Goal: Navigation & Orientation: Go to known website

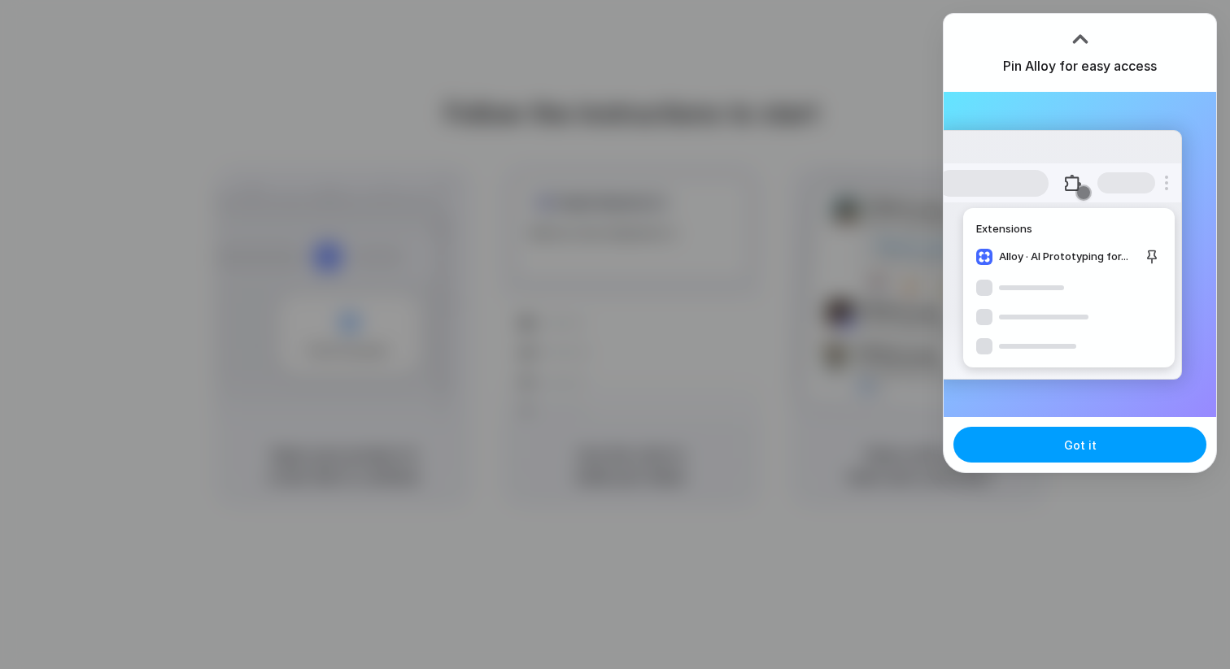
click at [1071, 443] on span "Got it" at bounding box center [1080, 445] width 33 height 17
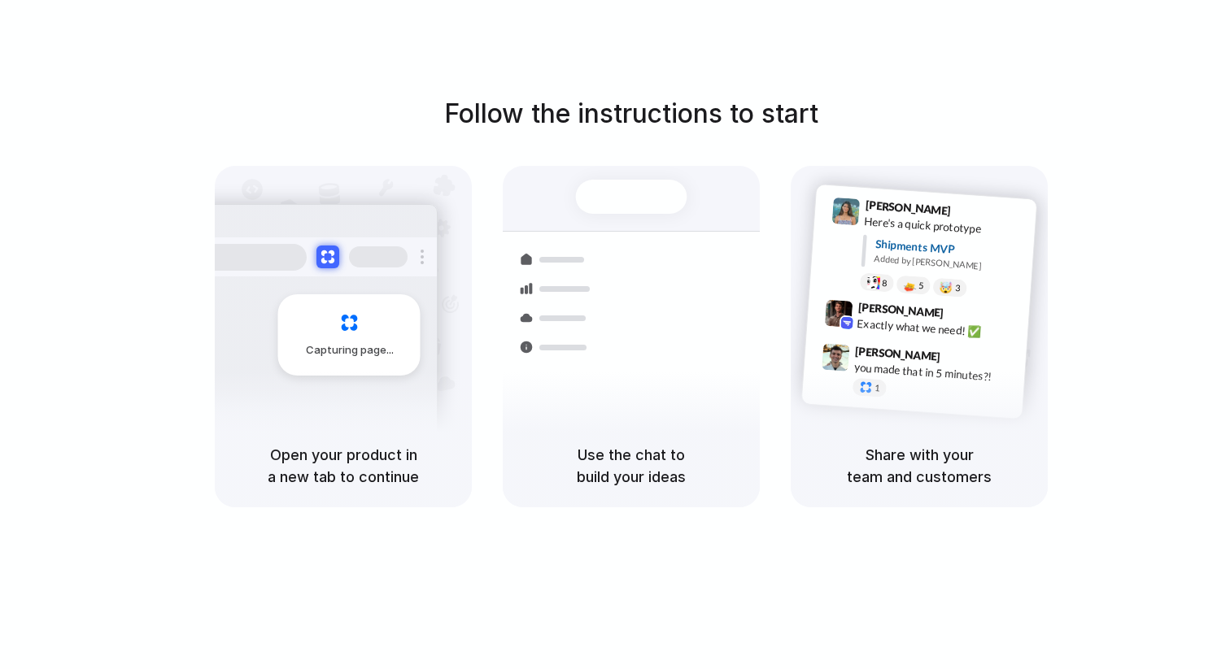
click at [615, 335] on div at bounding box center [615, 335] width 0 height 0
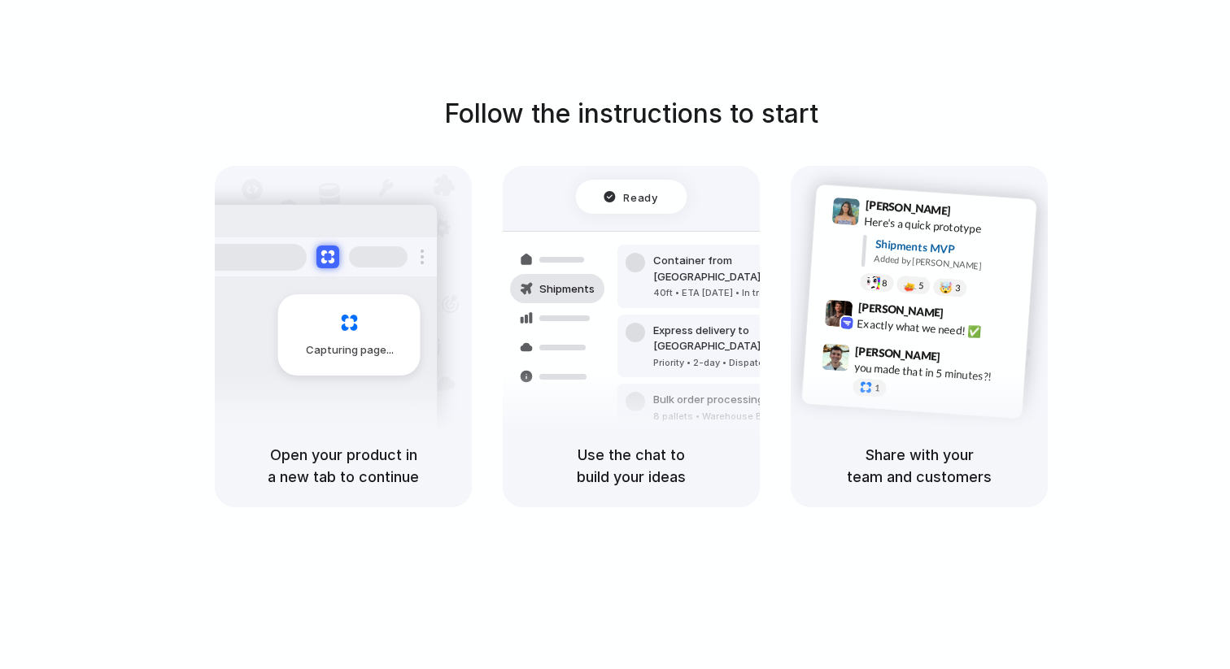
click at [615, 335] on div at bounding box center [615, 335] width 0 height 0
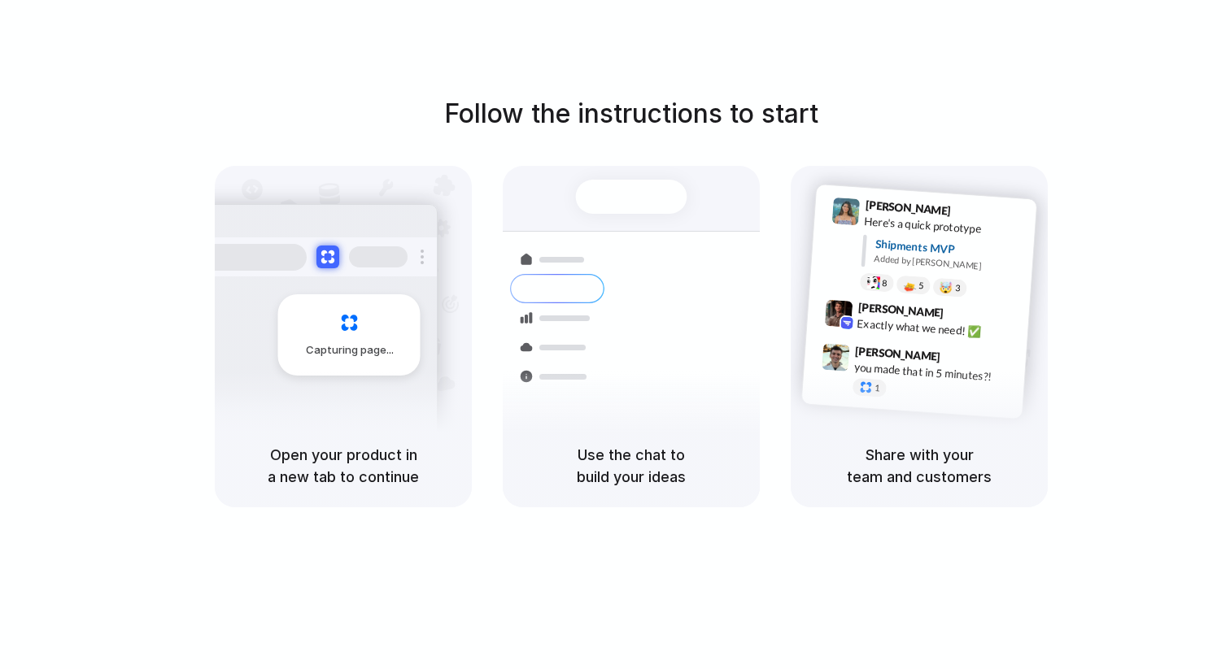
click at [615, 335] on div at bounding box center [615, 335] width 0 height 0
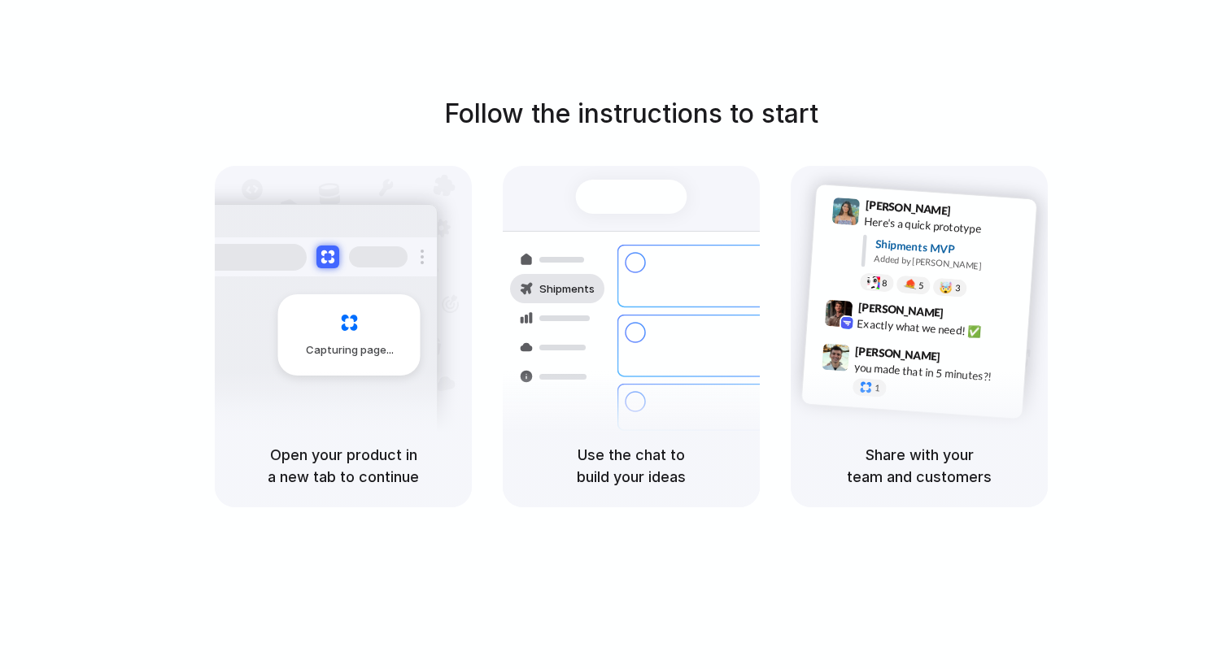
click at [615, 335] on div at bounding box center [615, 335] width 0 height 0
